Goal: Task Accomplishment & Management: Manage account settings

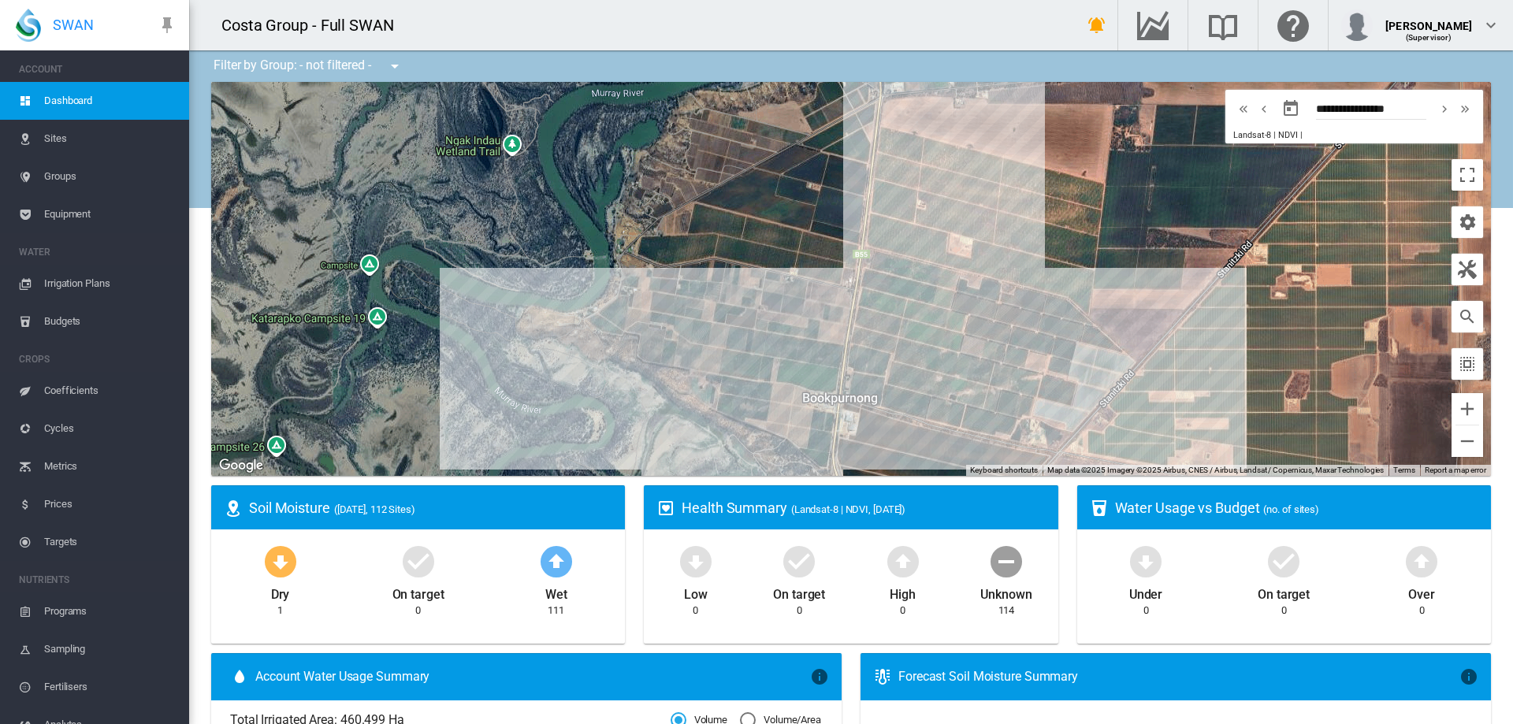
click at [82, 283] on span "Irrigation Plans" at bounding box center [110, 284] width 132 height 38
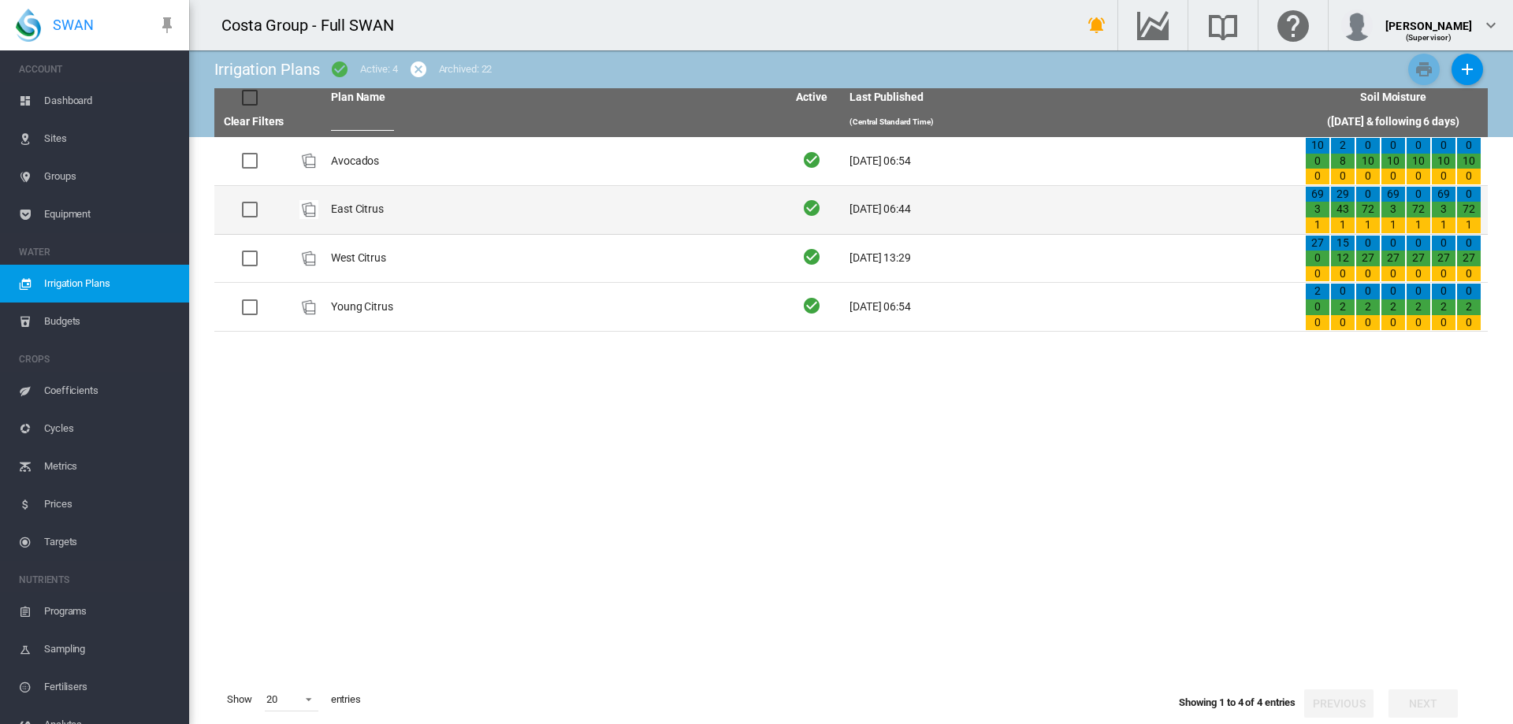
click at [345, 207] on td "East Citrus" at bounding box center [553, 210] width 456 height 48
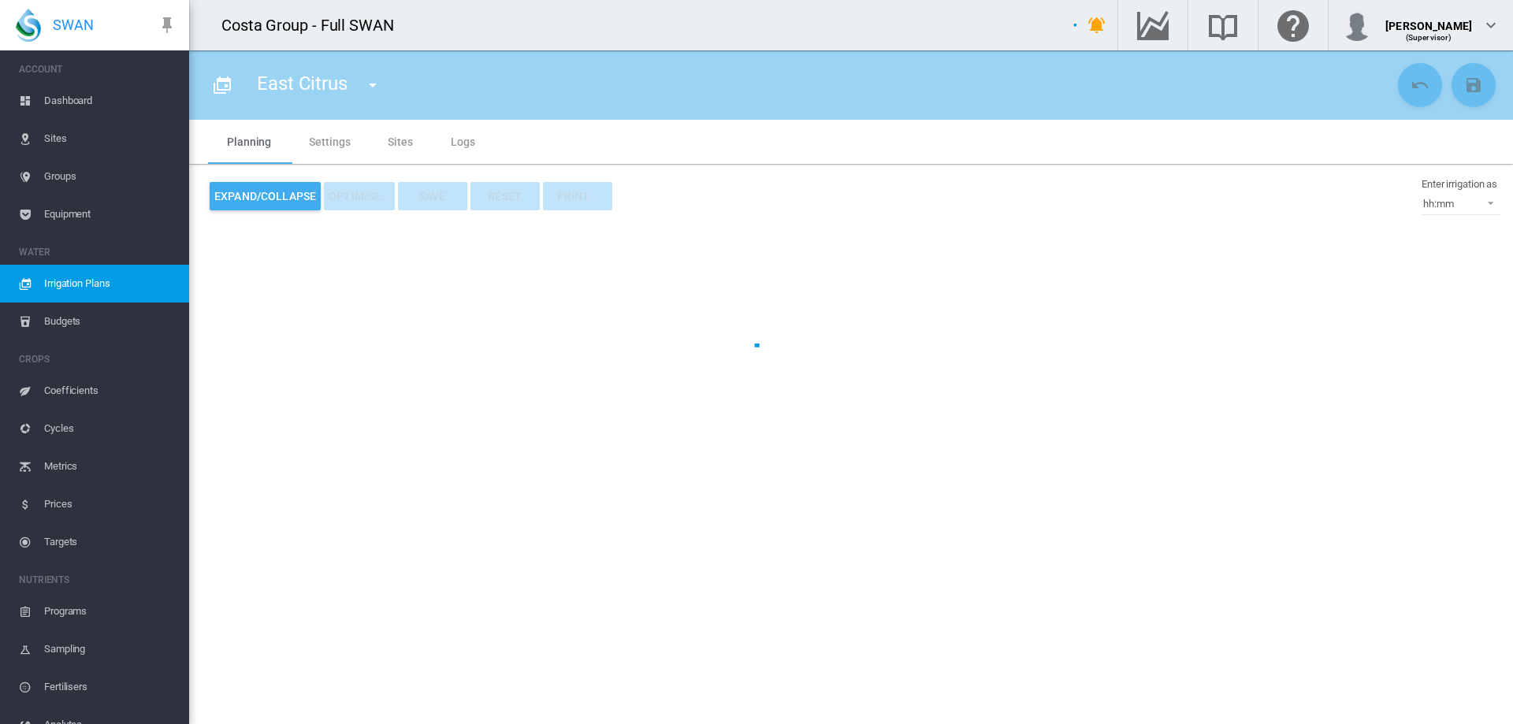
type input "**********"
type input "*"
type input "*****"
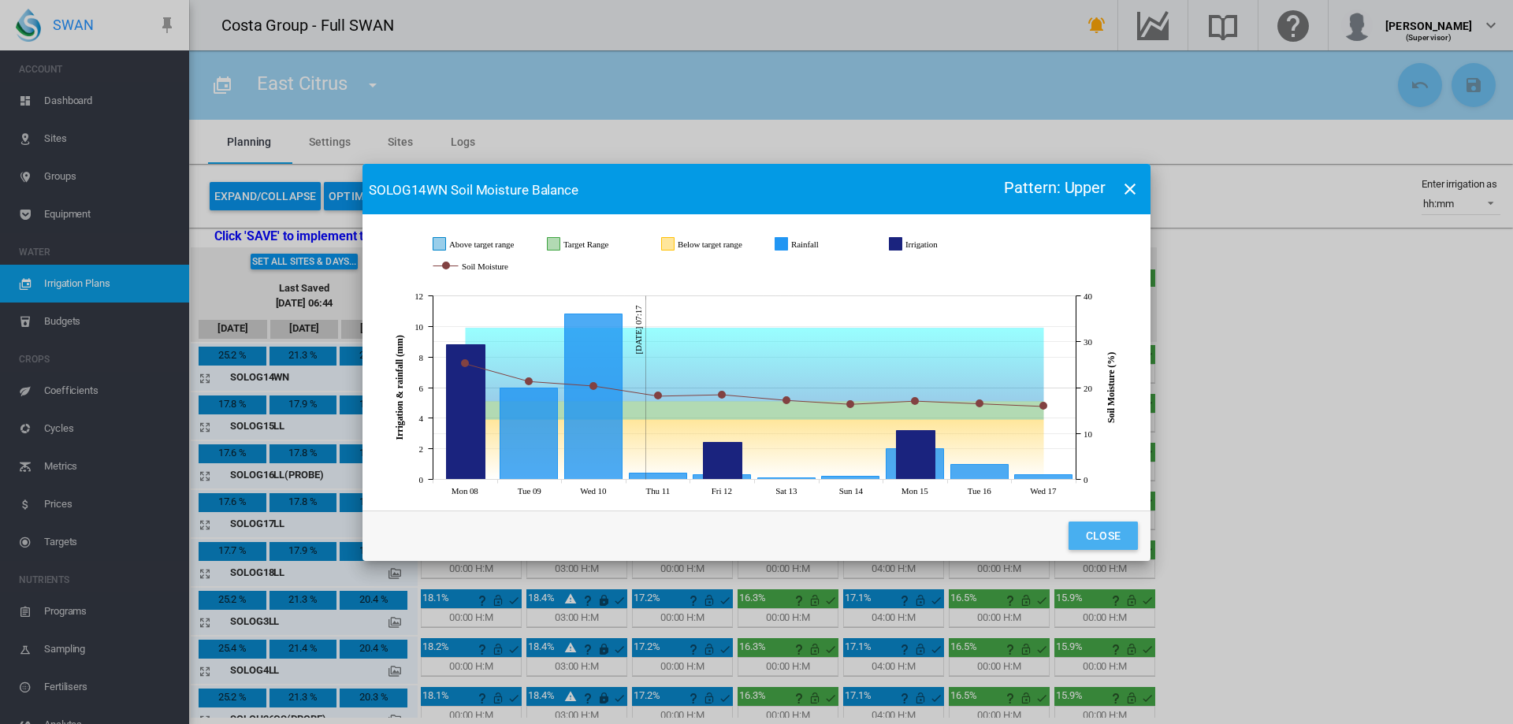
click at [1102, 541] on button "Close" at bounding box center [1103, 536] width 69 height 28
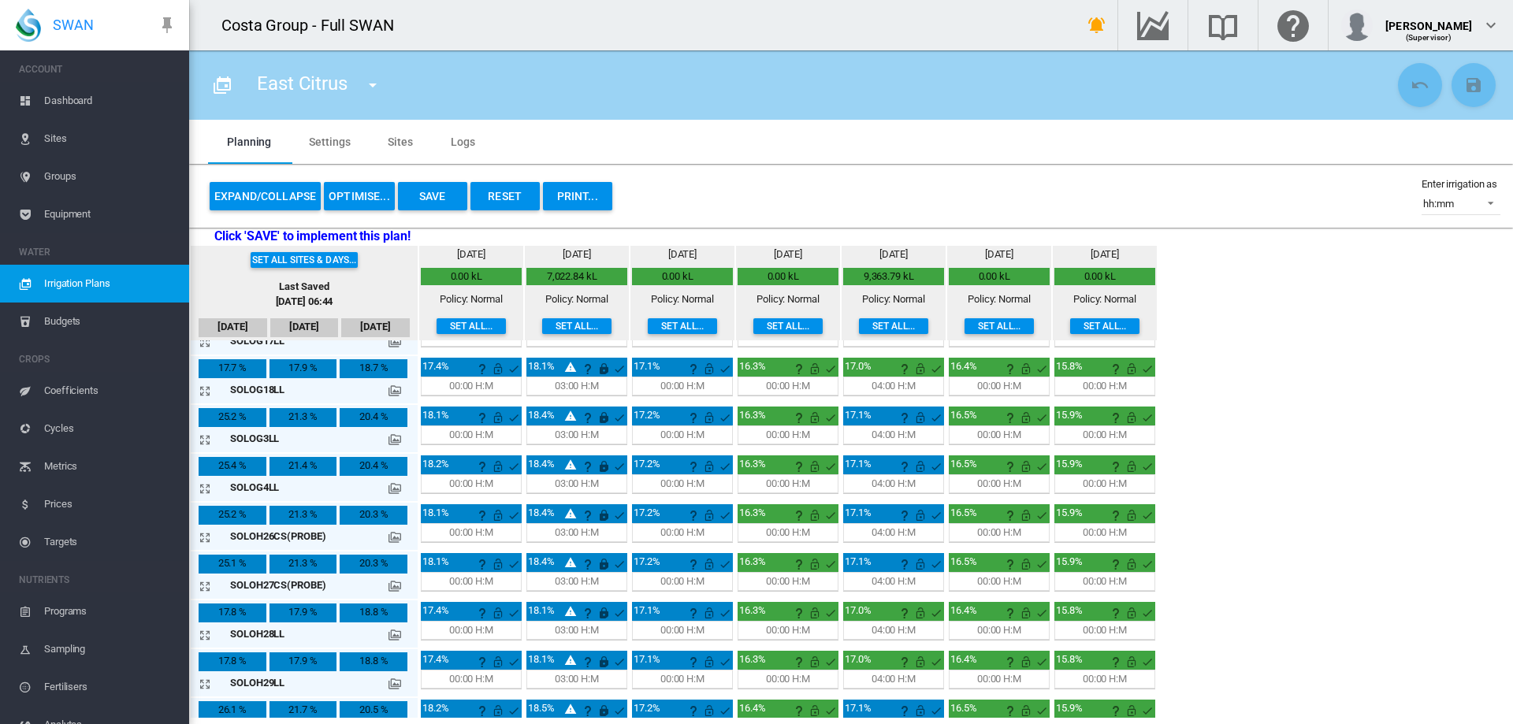
scroll to position [158, 0]
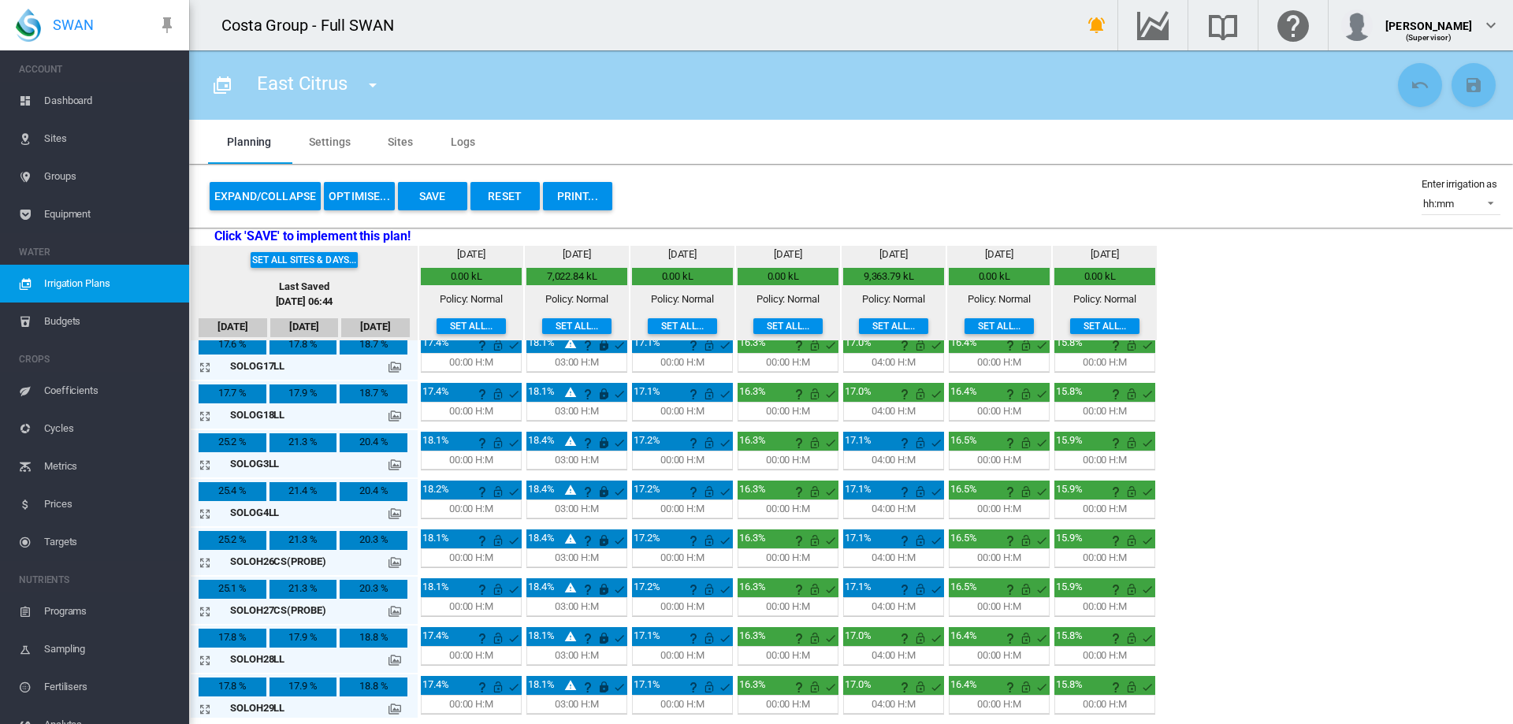
click at [389, 463] on md-icon at bounding box center [395, 465] width 13 height 13
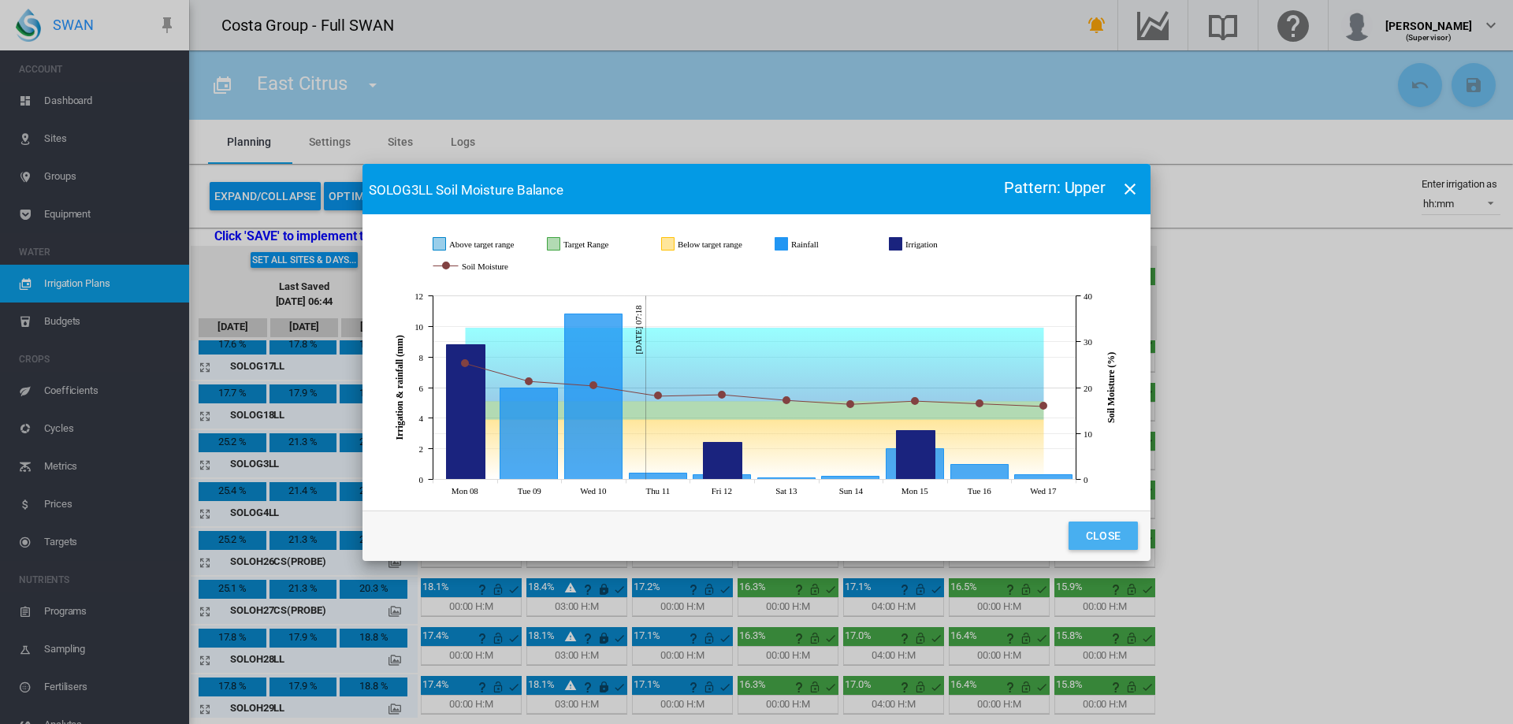
click at [1088, 530] on button "Close" at bounding box center [1103, 536] width 69 height 28
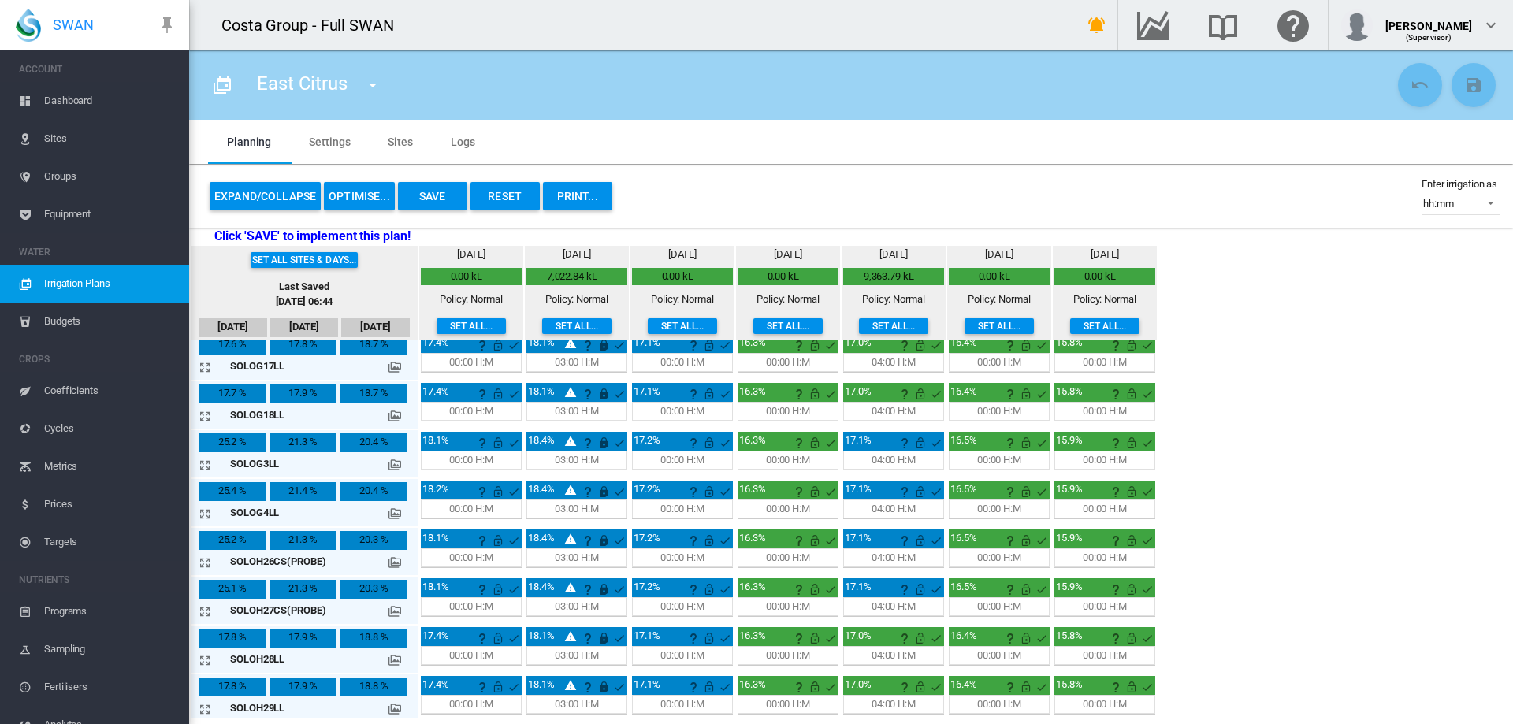
click at [389, 416] on md-icon at bounding box center [395, 416] width 13 height 13
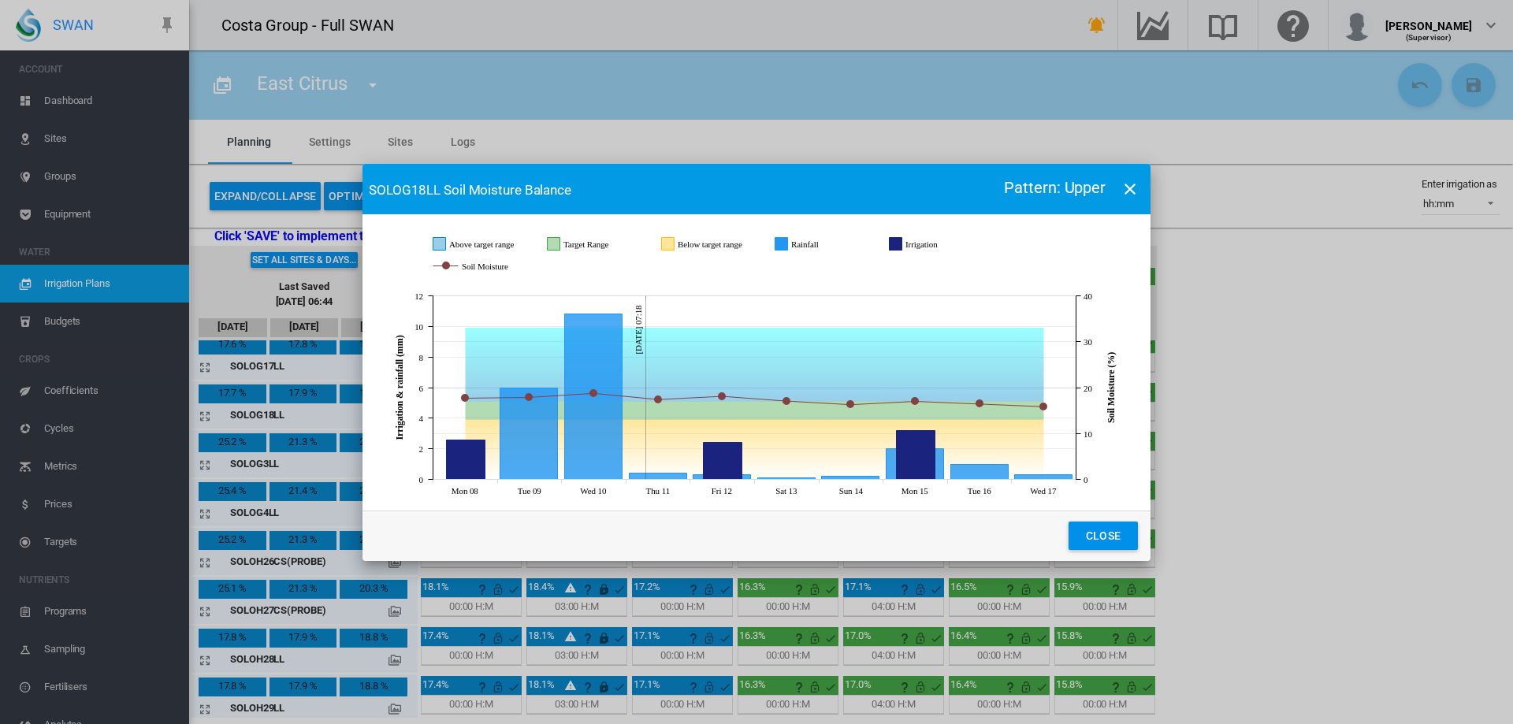
click at [1096, 532] on button "Close" at bounding box center [1103, 536] width 69 height 28
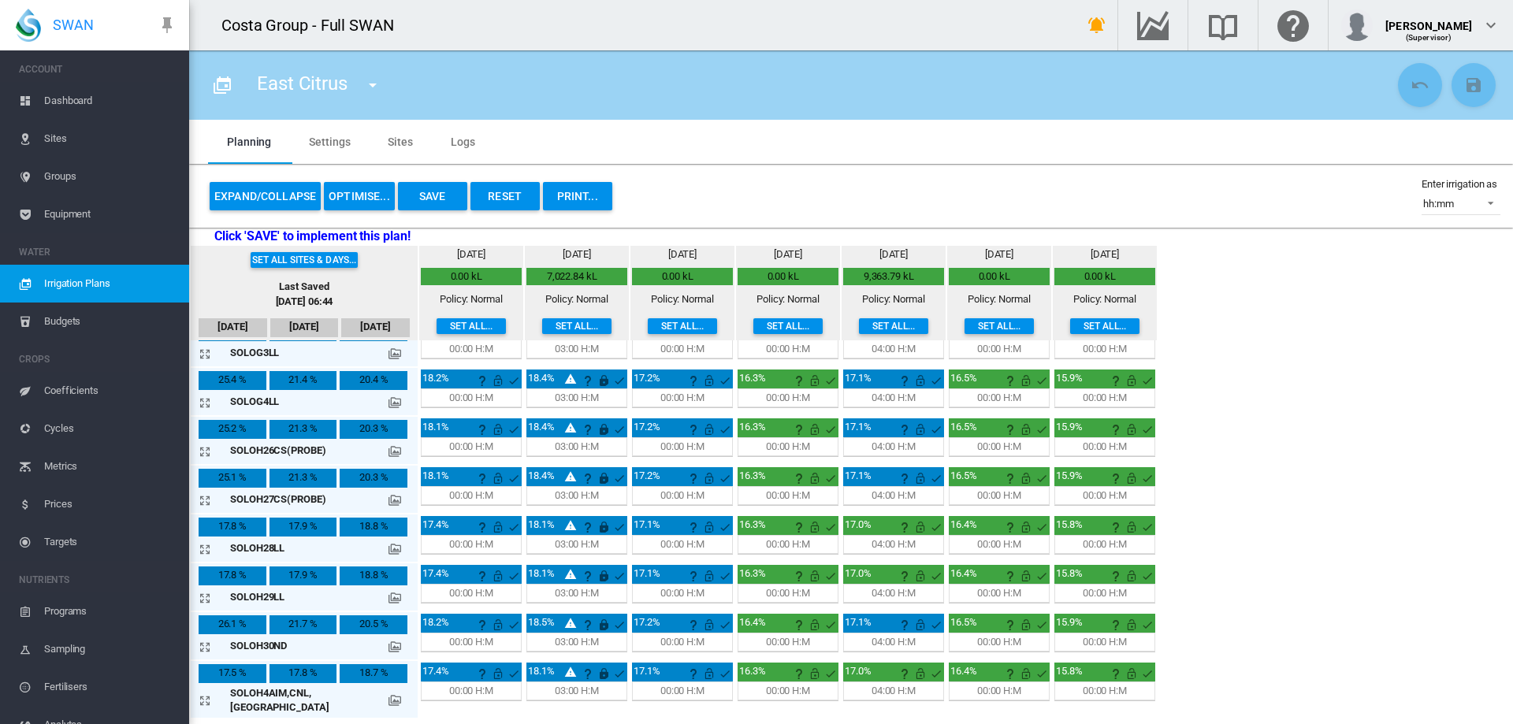
scroll to position [315, 0]
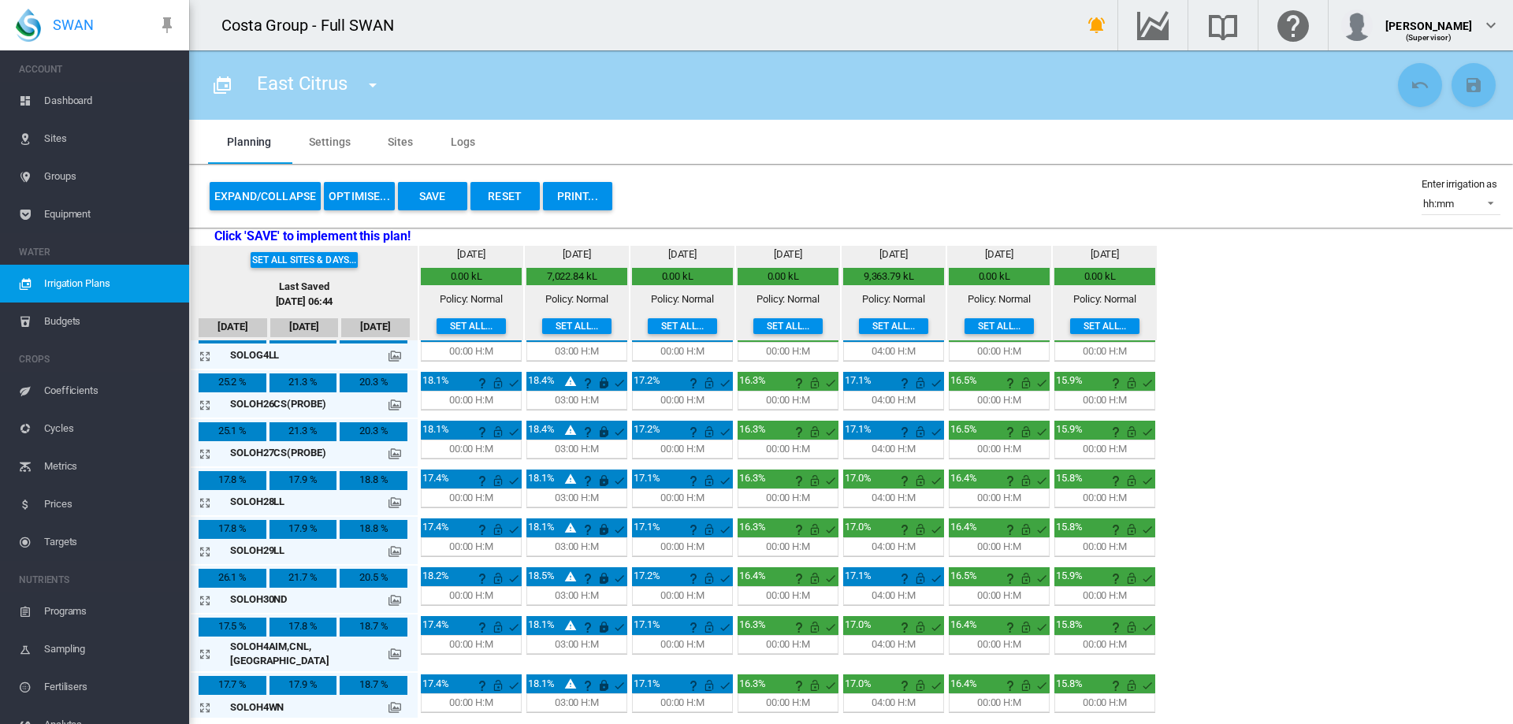
click at [389, 601] on md-icon at bounding box center [395, 600] width 13 height 13
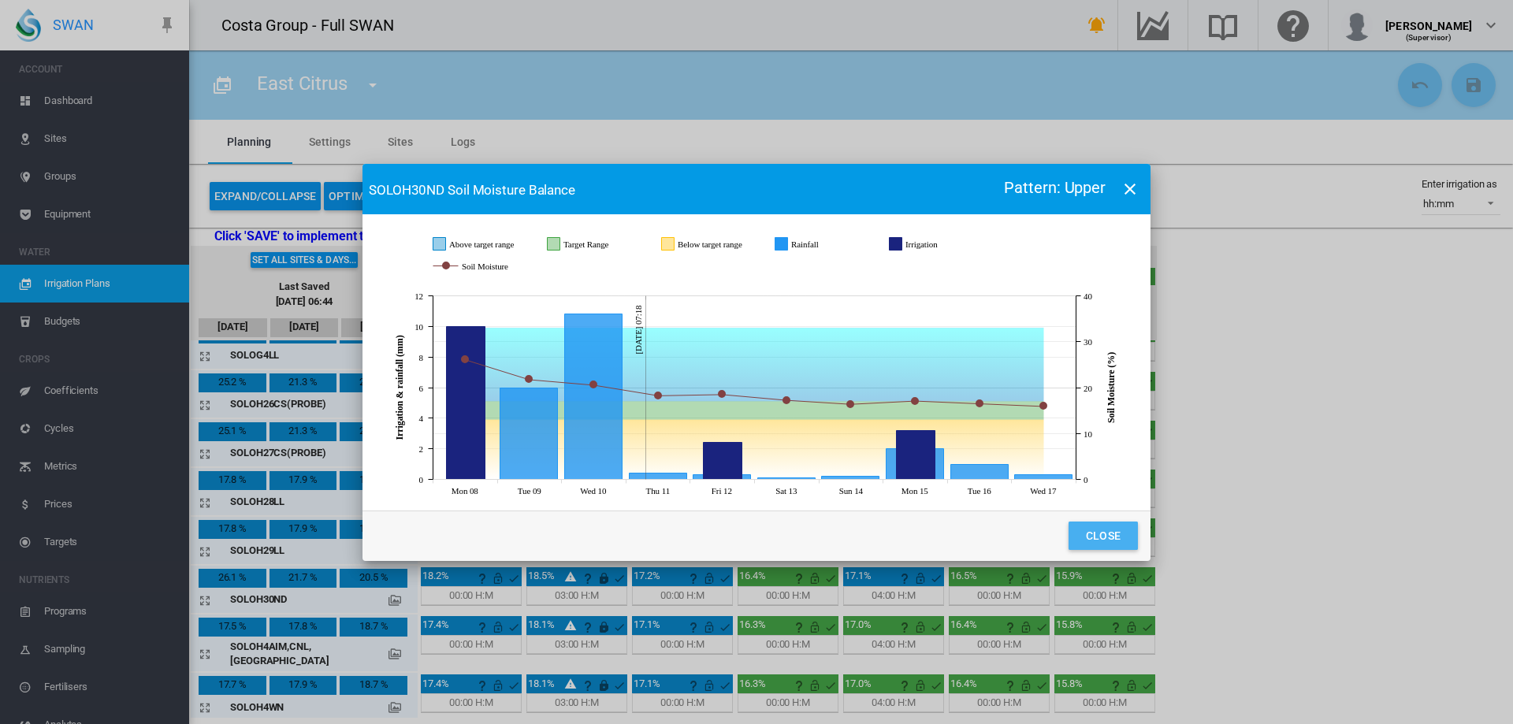
click at [1110, 538] on button "Close" at bounding box center [1103, 536] width 69 height 28
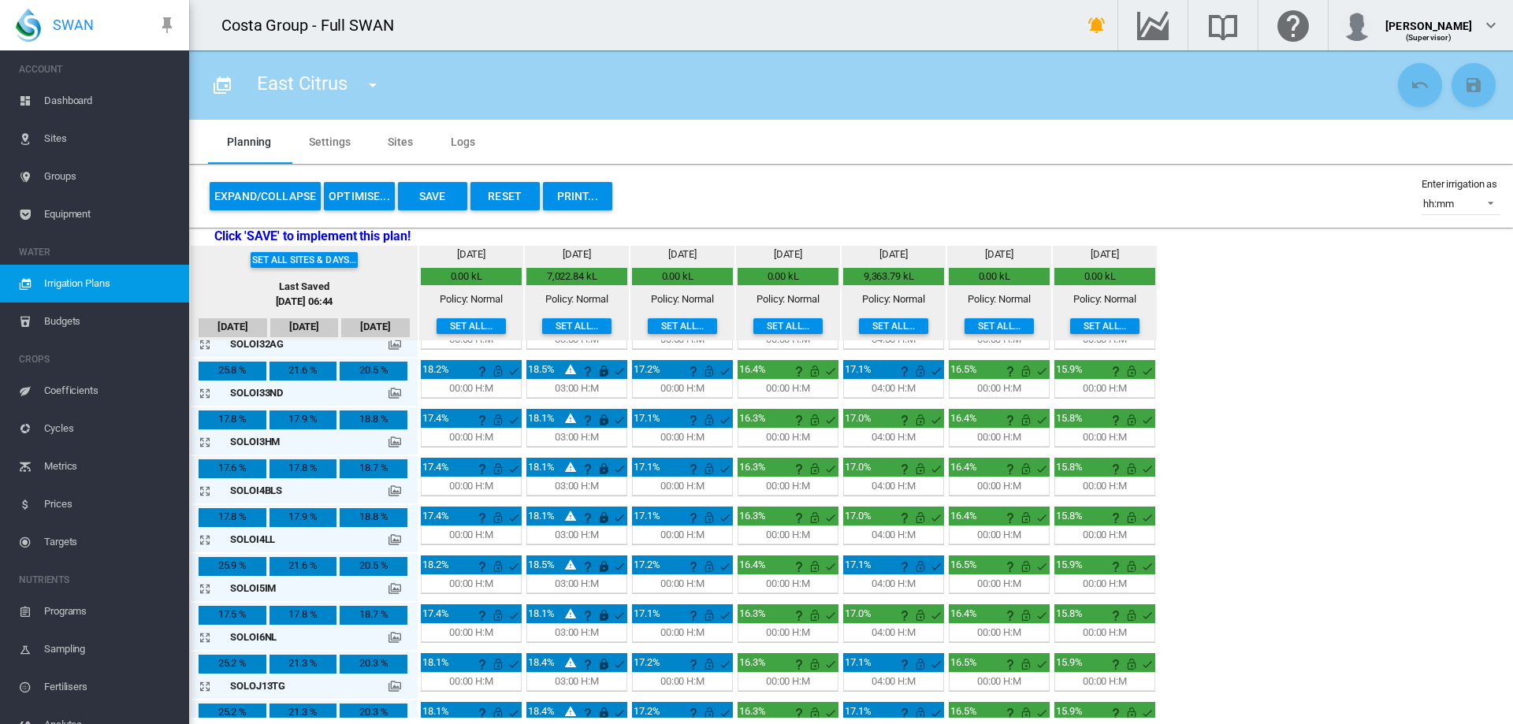
scroll to position [1025, 0]
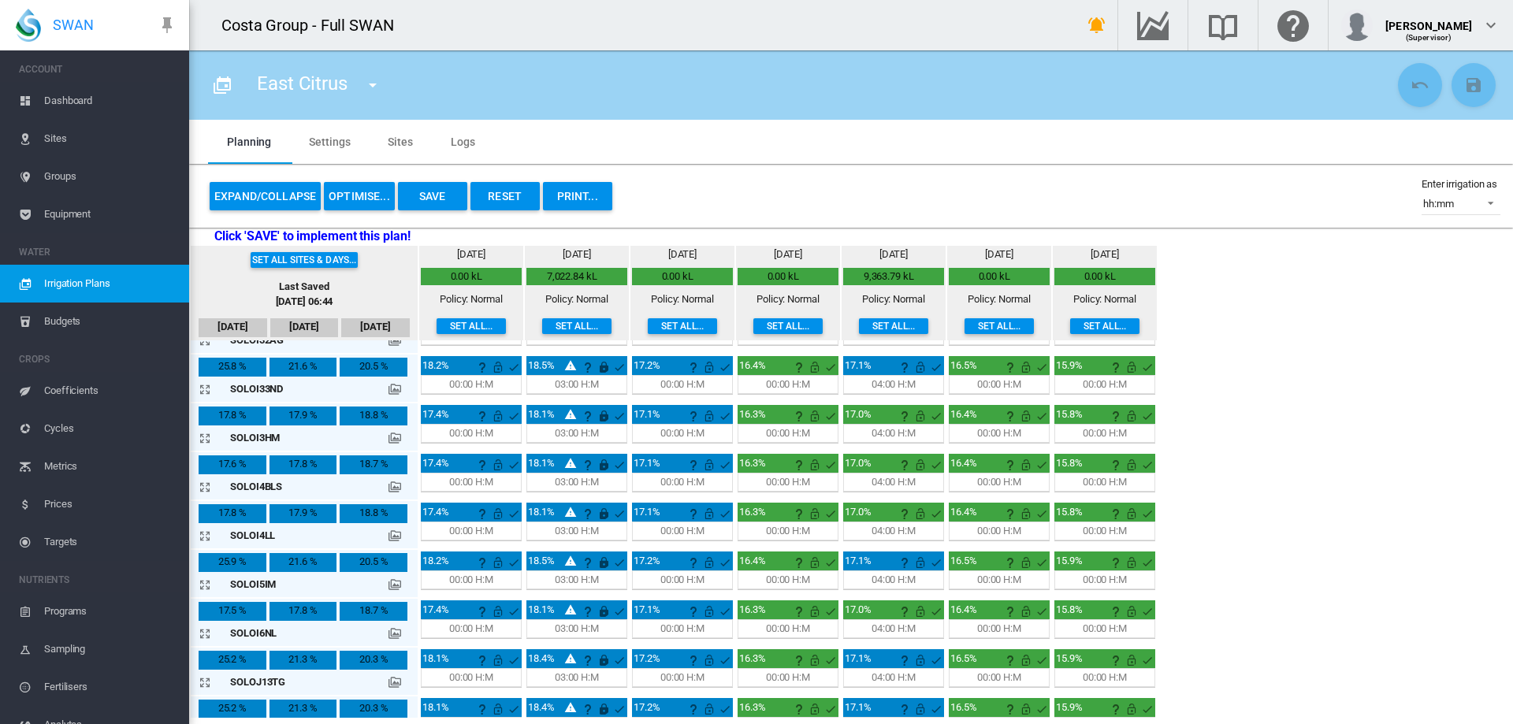
click at [437, 191] on button "Save" at bounding box center [432, 196] width 69 height 28
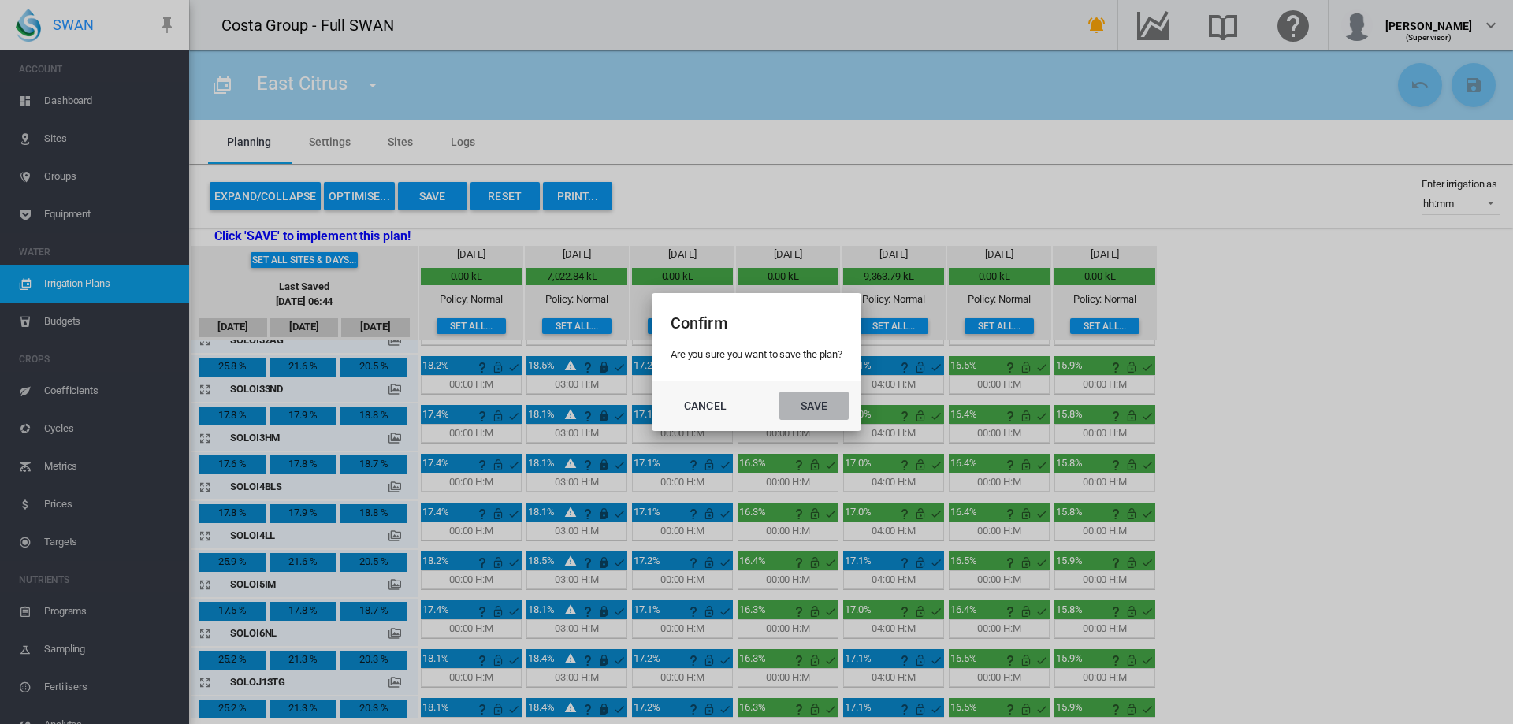
click at [820, 404] on button "Save" at bounding box center [813, 406] width 69 height 28
